Goal: Information Seeking & Learning: Learn about a topic

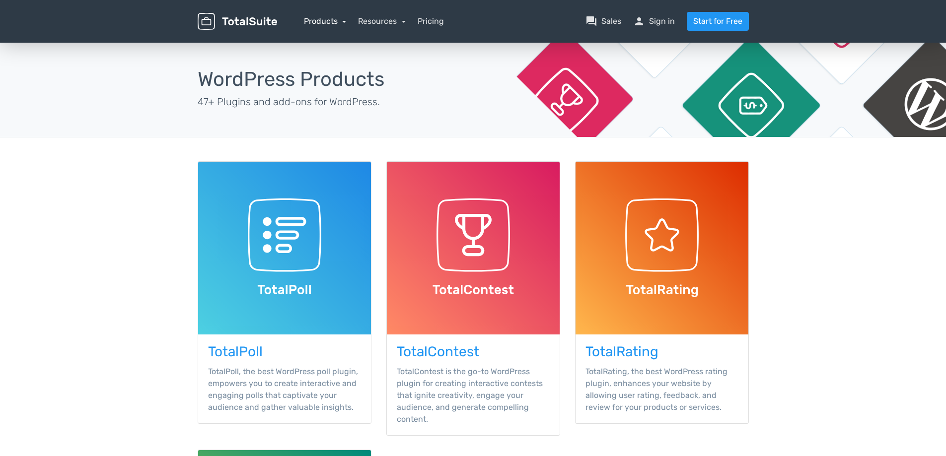
click at [337, 23] on link "Products" at bounding box center [325, 20] width 43 height 9
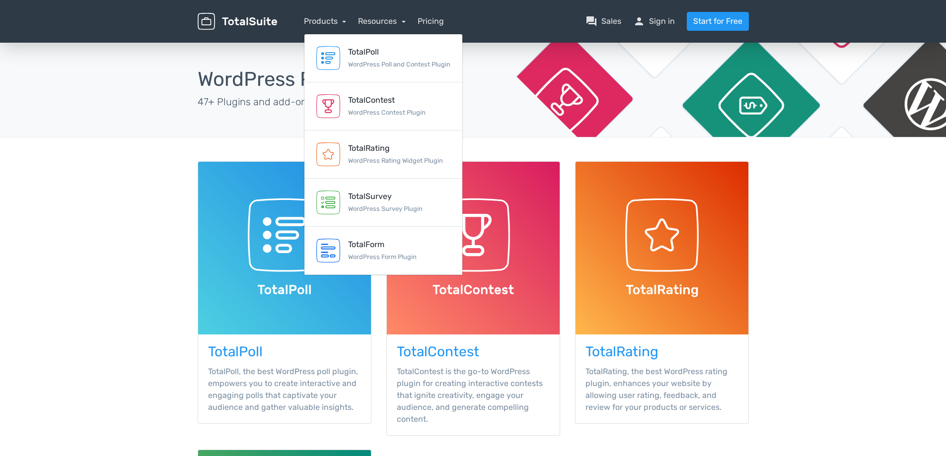
click at [149, 244] on main "TotalSuite Products WordPress Products 47+ Plugins and add-ons for WordPress. T…" at bounding box center [473, 396] width 946 height 710
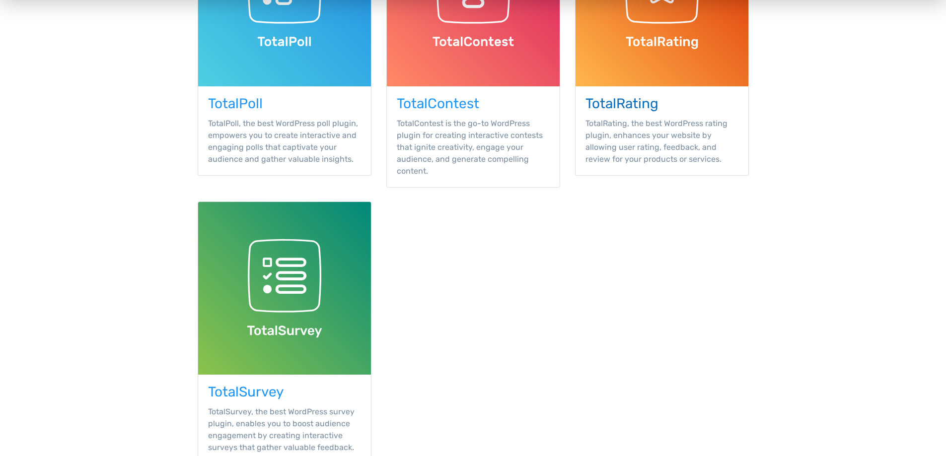
scroll to position [348, 0]
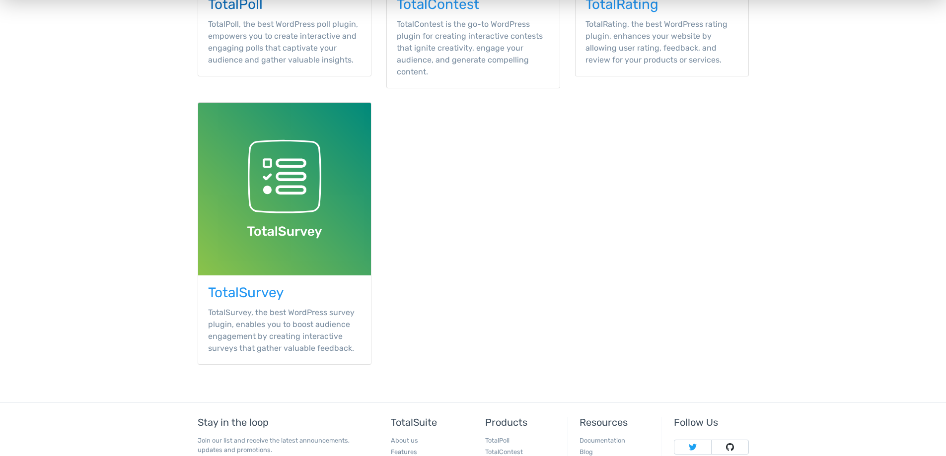
click at [227, 4] on h3 "TotalPoll" at bounding box center [284, 4] width 153 height 15
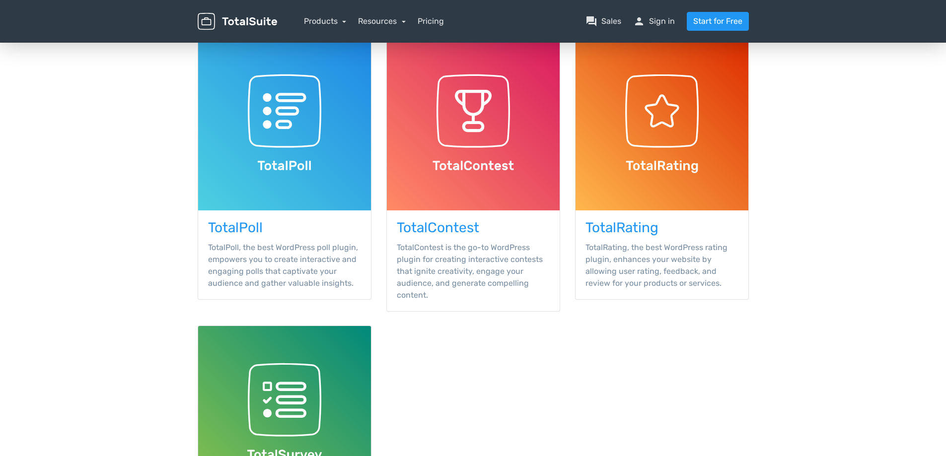
scroll to position [99, 0]
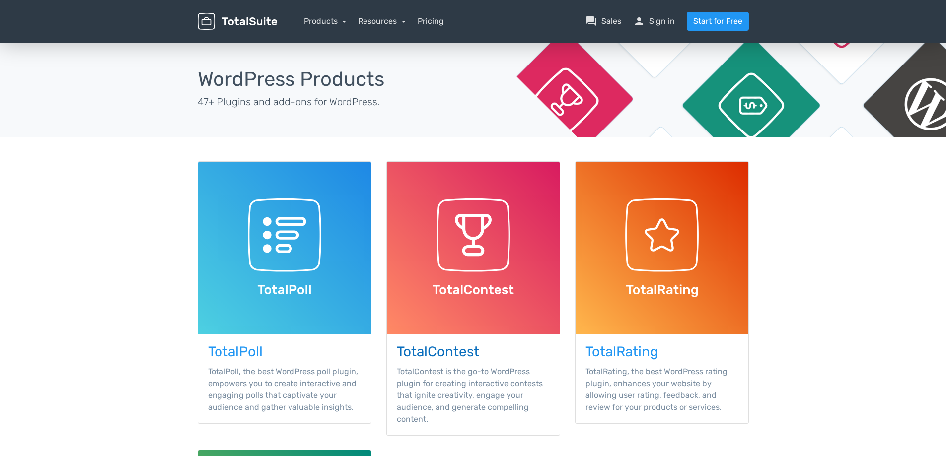
click at [444, 349] on h3 "TotalContest" at bounding box center [473, 352] width 153 height 15
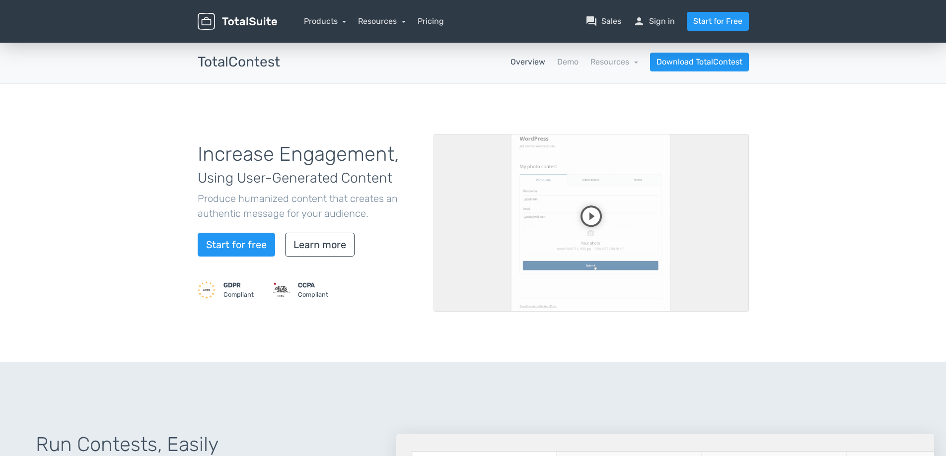
click at [590, 213] on video at bounding box center [591, 223] width 315 height 178
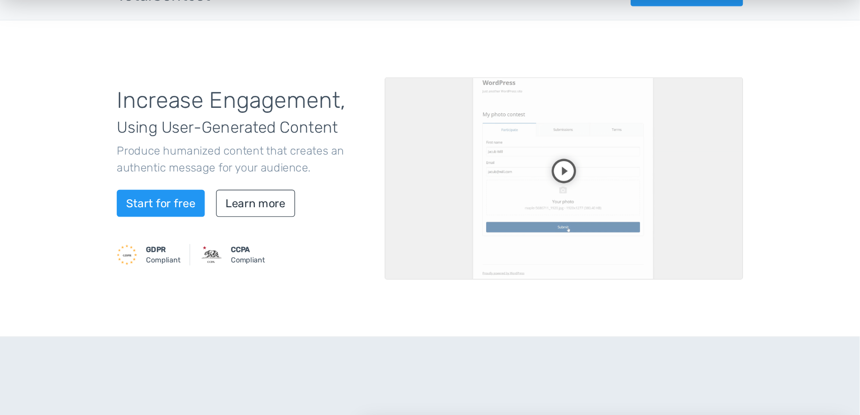
scroll to position [66, 0]
